Goal: Transaction & Acquisition: Purchase product/service

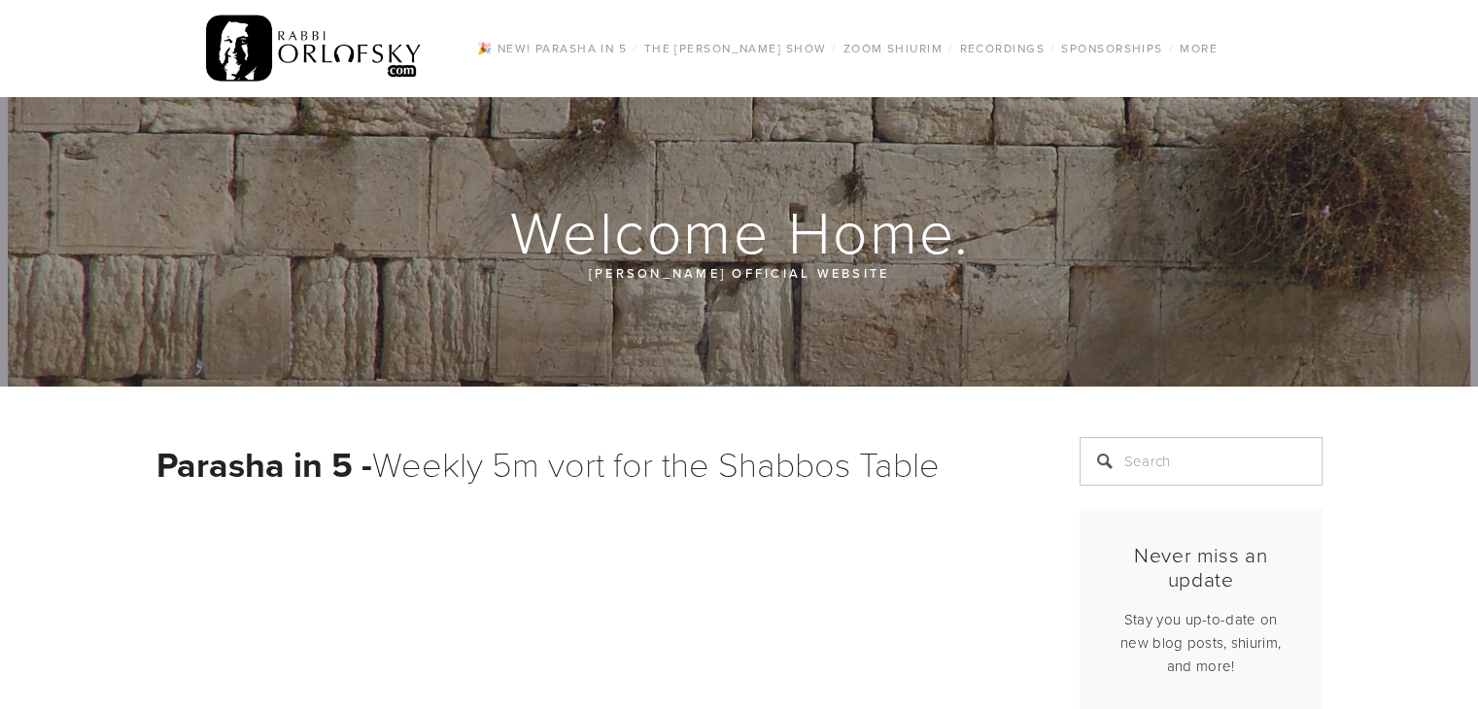
click at [0, 0] on link "Donate" at bounding box center [0, 0] width 0 height 0
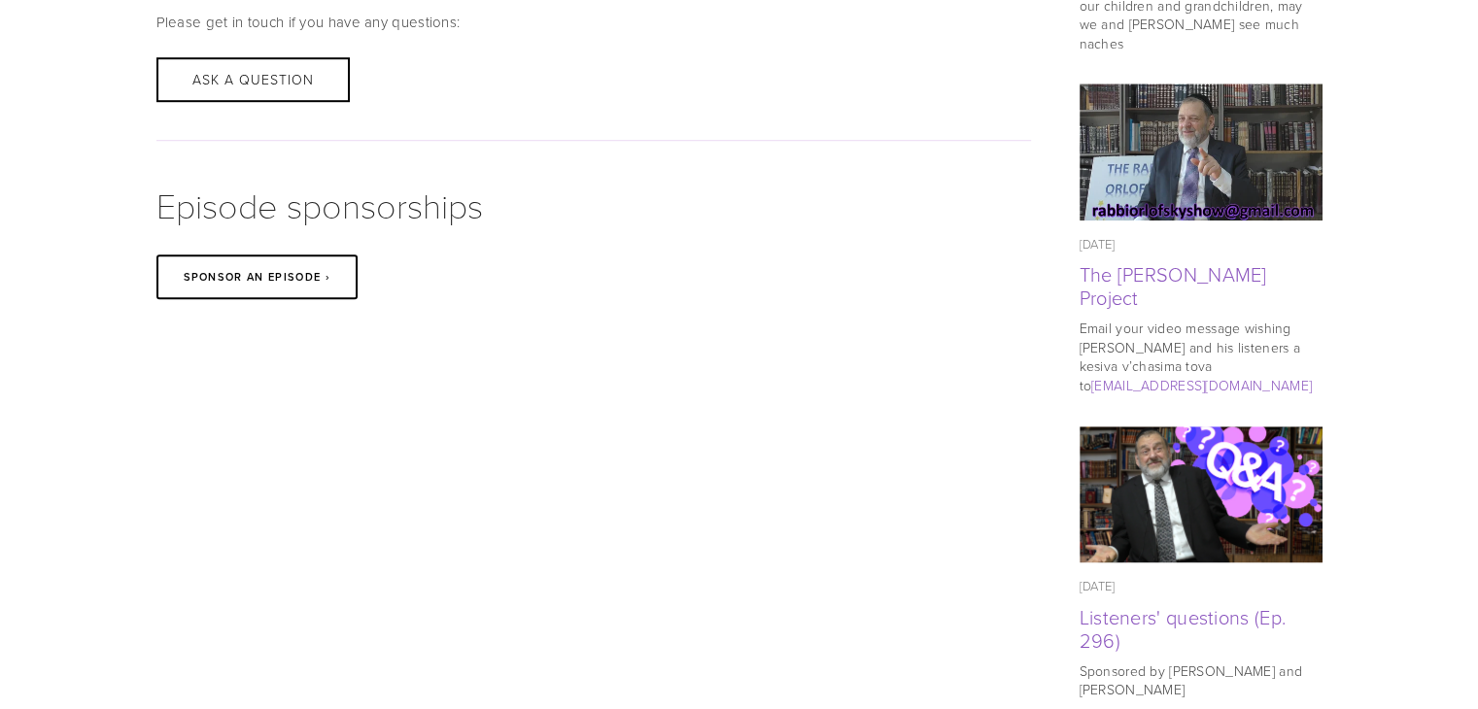
scroll to position [1263, 0]
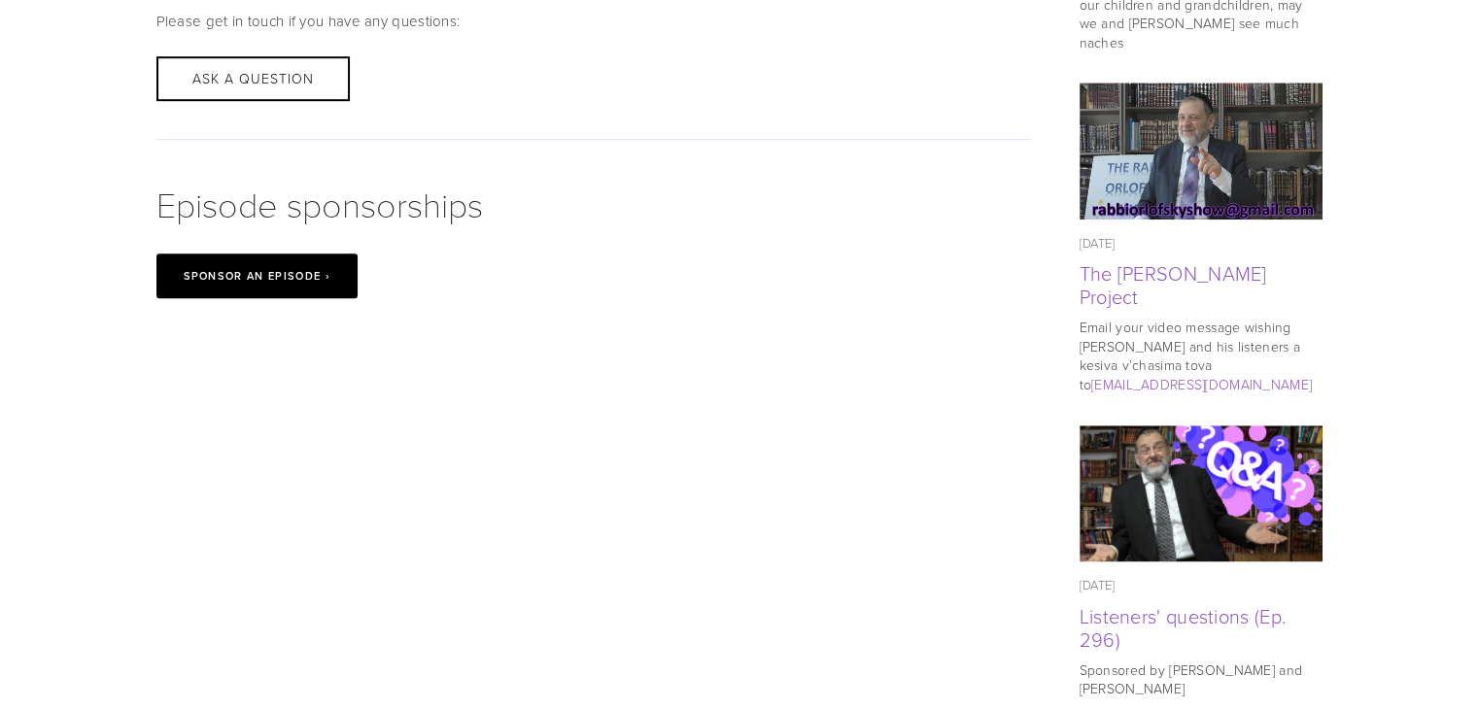
click at [317, 289] on link "Sponsor an episode ›" at bounding box center [256, 276] width 201 height 45
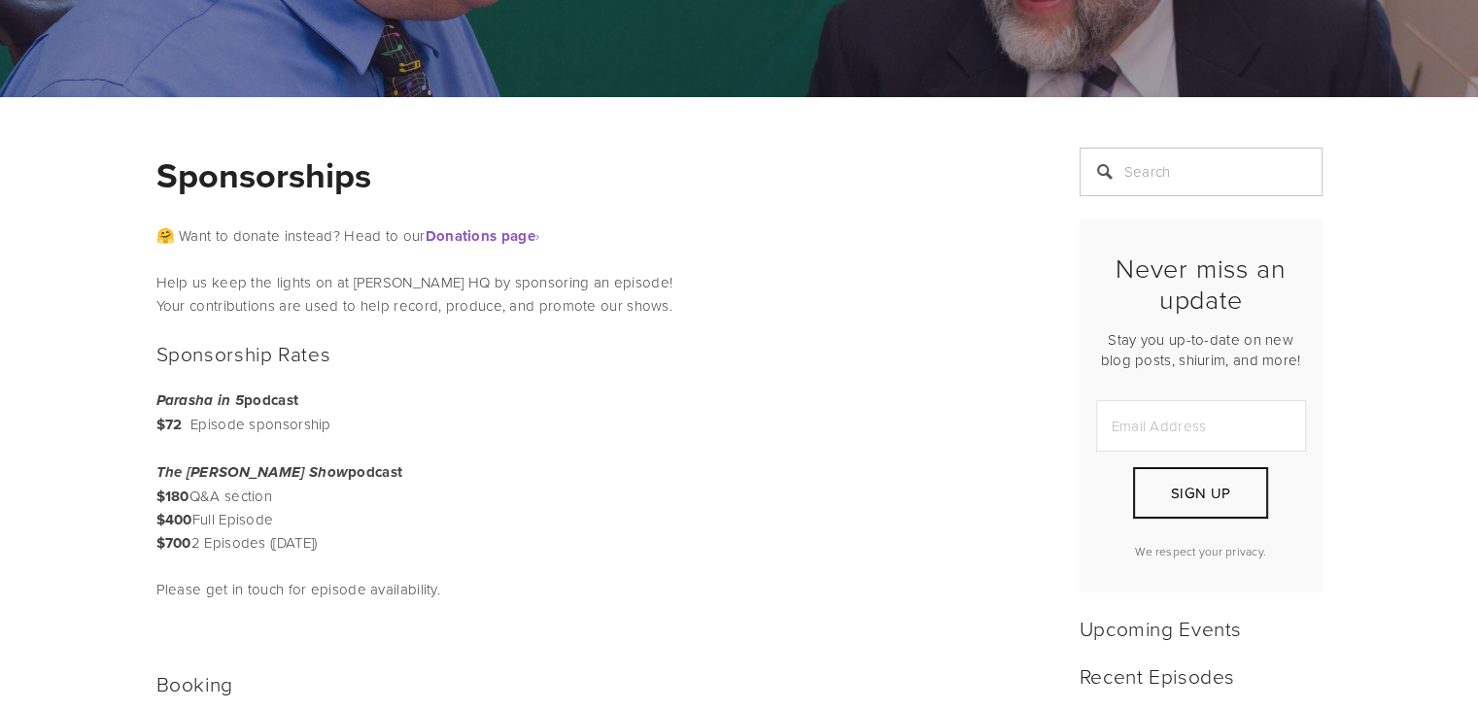
scroll to position [389, 0]
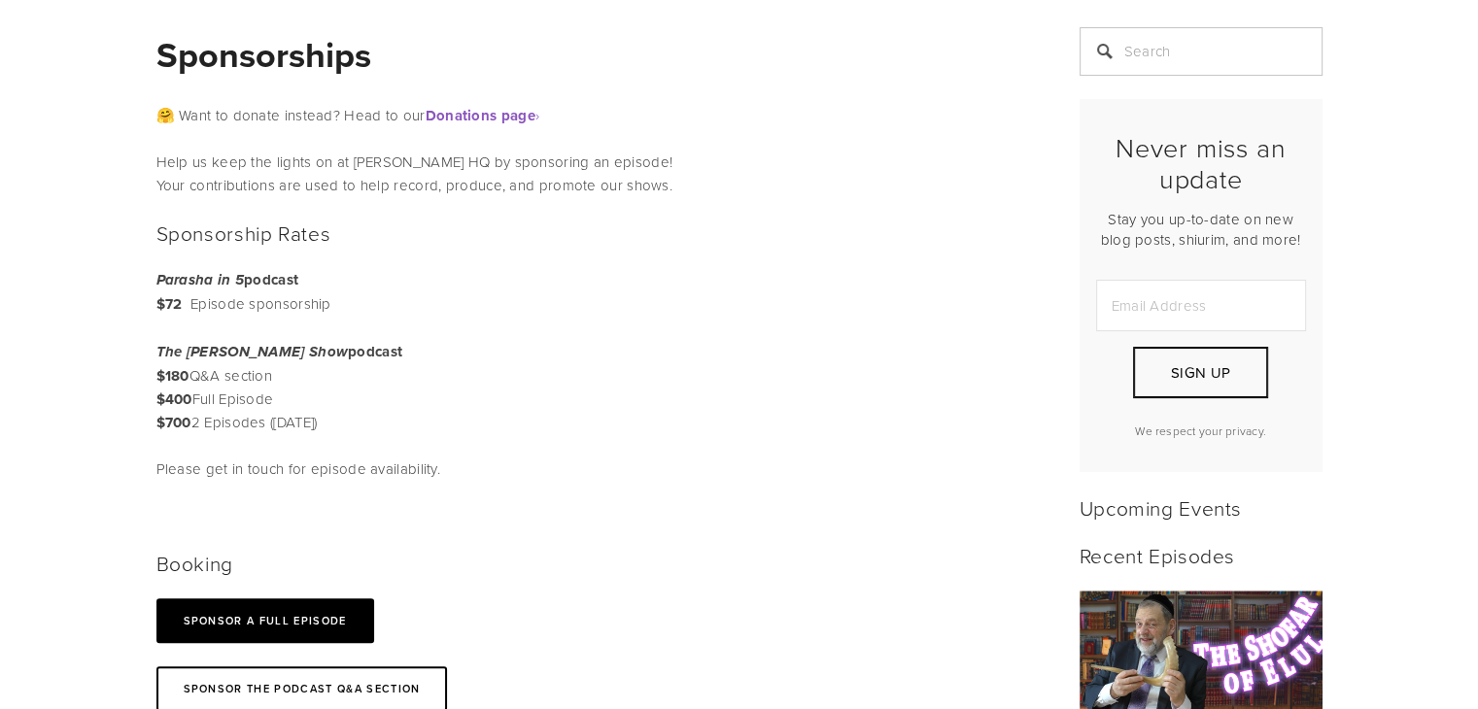
click at [314, 624] on link "SPONSOR A full Episode" at bounding box center [265, 621] width 218 height 45
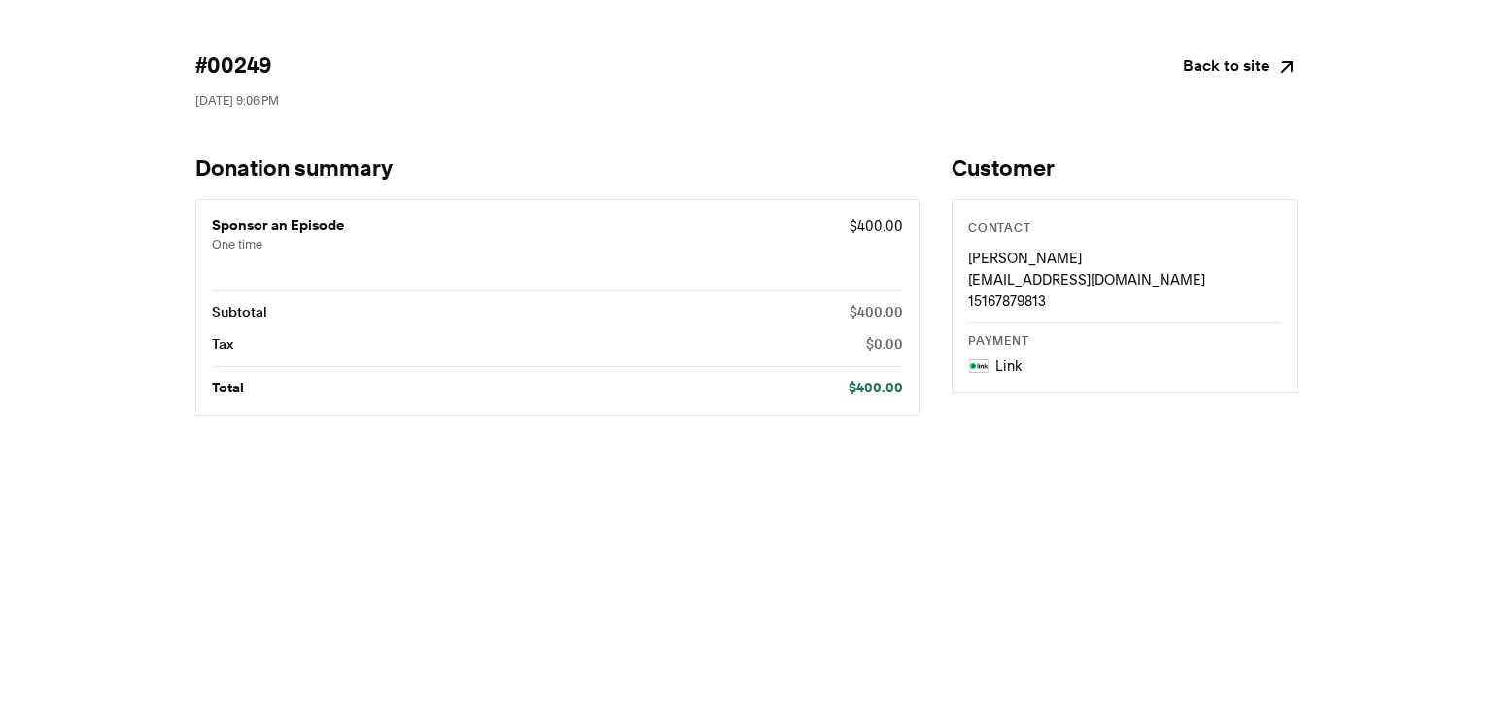
click at [1252, 37] on html "#00249 [DATE] 9:06 PM Back to site Donation summary Sponsor an Episode One time…" at bounding box center [746, 245] width 1493 height 490
click at [1278, 67] on icon "Continue shopping" at bounding box center [1286, 66] width 21 height 21
